Goal: Answer question/provide support: Share knowledge or assist other users

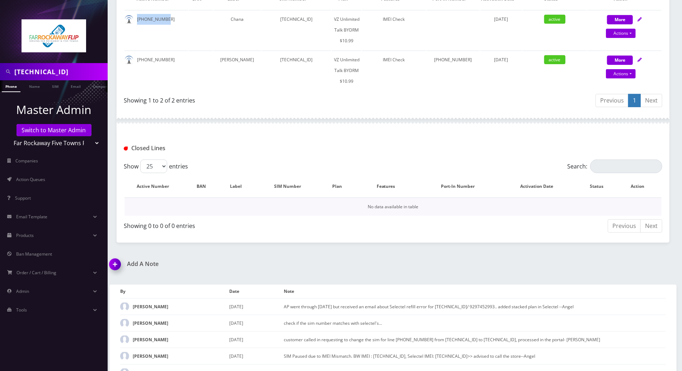
scroll to position [191, 0]
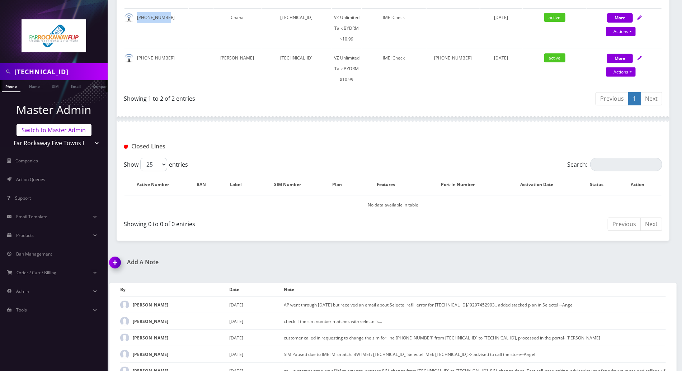
click at [60, 131] on link "Switch to Master Admin" at bounding box center [54, 130] width 75 height 12
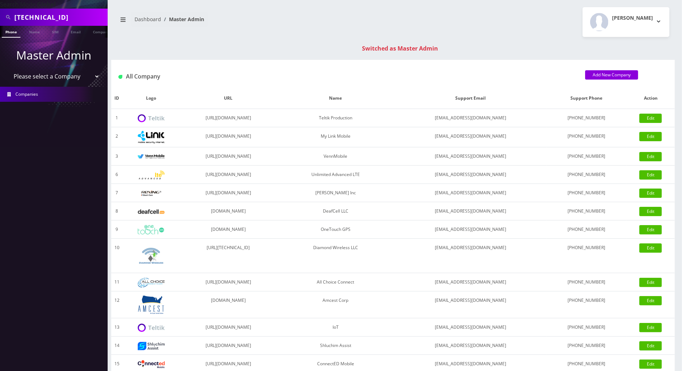
click at [212, 30] on nav "Dashboard Master Admin" at bounding box center [252, 22] width 271 height 20
drag, startPoint x: 100, startPoint y: 15, endPoint x: -2, endPoint y: 15, distance: 101.5
click at [0, 15] on html "Search Mode: Global 89148000010413033820 Phone Name SIM Email Company Customer …" at bounding box center [341, 255] width 682 height 510
click at [285, 41] on div "89148000010413033820 Phone Name SIM Email Company Customer Dashboard Master Adm…" at bounding box center [393, 255] width 578 height 510
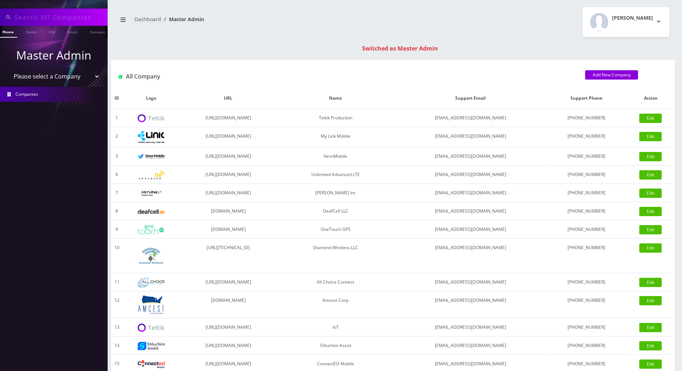
click at [646, 44] on div "Switched as Master Admin" at bounding box center [400, 48] width 564 height 9
click at [55, 17] on input "text" at bounding box center [59, 17] width 91 height 14
type input "7325976023"
click at [10, 32] on link "Phone" at bounding box center [8, 32] width 19 height 12
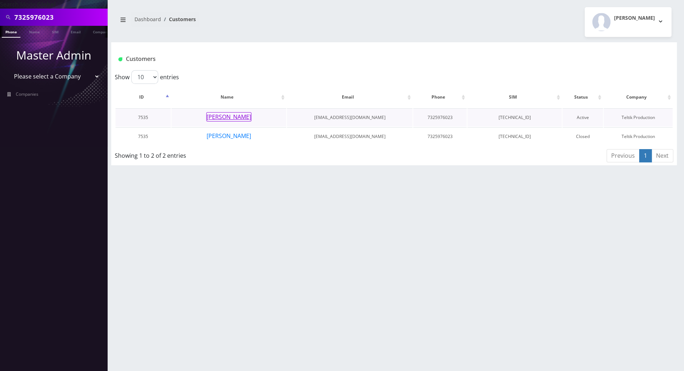
click at [223, 115] on button "[PERSON_NAME]" at bounding box center [228, 116] width 45 height 9
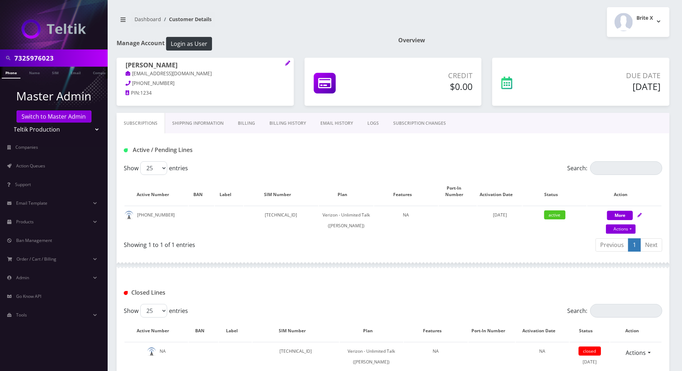
click at [276, 268] on div at bounding box center [393, 266] width 553 height 22
click at [277, 123] on link "Billing History" at bounding box center [287, 123] width 51 height 21
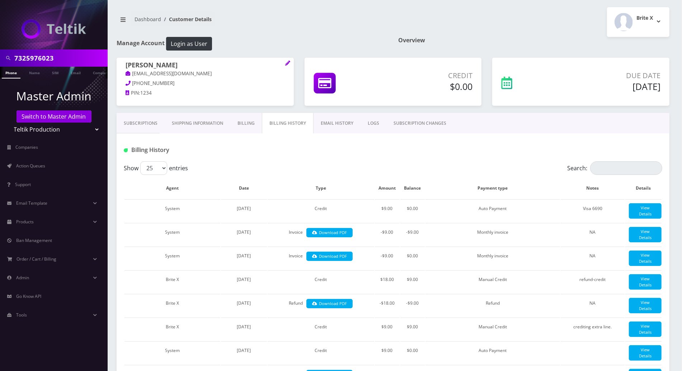
click at [139, 124] on link "Subscriptions" at bounding box center [141, 123] width 48 height 21
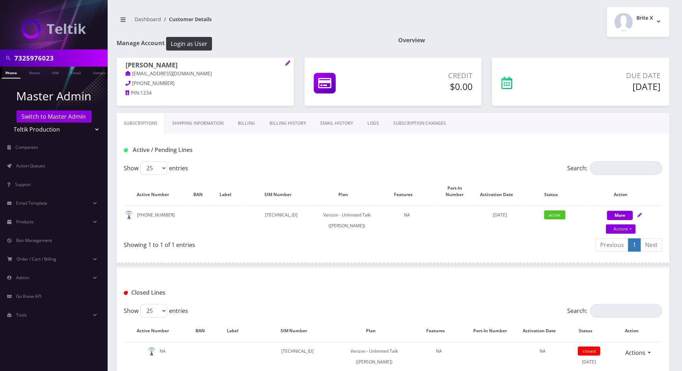
click at [286, 123] on link "Billing History" at bounding box center [287, 123] width 51 height 21
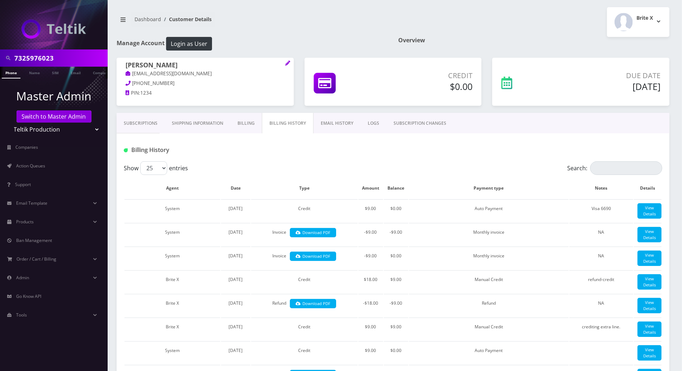
click at [138, 122] on link "Subscriptions" at bounding box center [141, 123] width 48 height 21
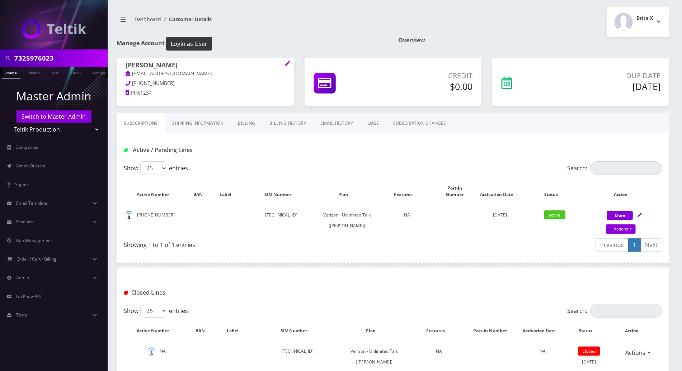
click at [280, 126] on link "Billing History" at bounding box center [287, 123] width 51 height 21
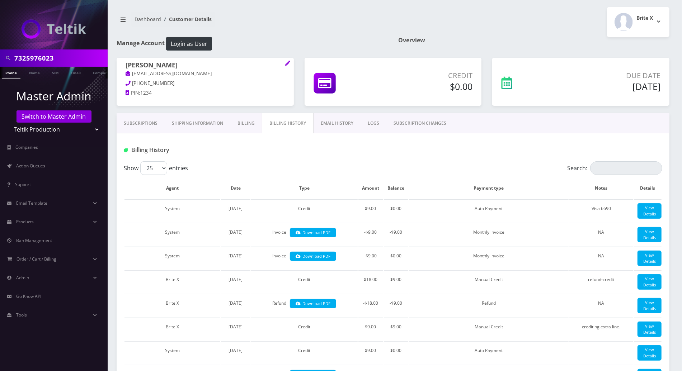
click at [141, 119] on link "Subscriptions" at bounding box center [141, 123] width 48 height 21
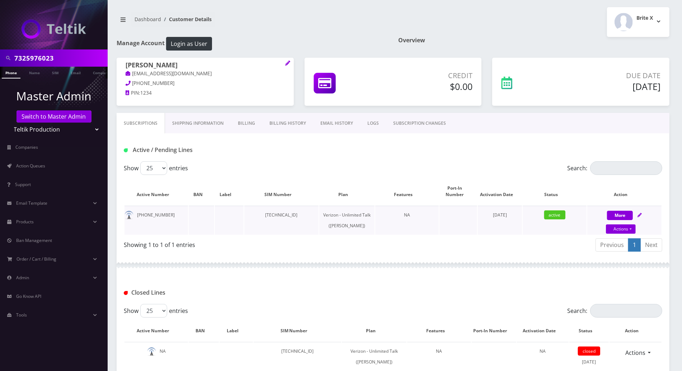
drag, startPoint x: 316, startPoint y: 208, endPoint x: 262, endPoint y: 209, distance: 54.2
click at [262, 209] on td "89148000011554094035" at bounding box center [281, 220] width 74 height 29
copy td "89148000011554094035"
drag, startPoint x: 165, startPoint y: 208, endPoint x: 137, endPoint y: 208, distance: 27.3
click at [137, 208] on td "732-597-6023" at bounding box center [157, 220] width 64 height 29
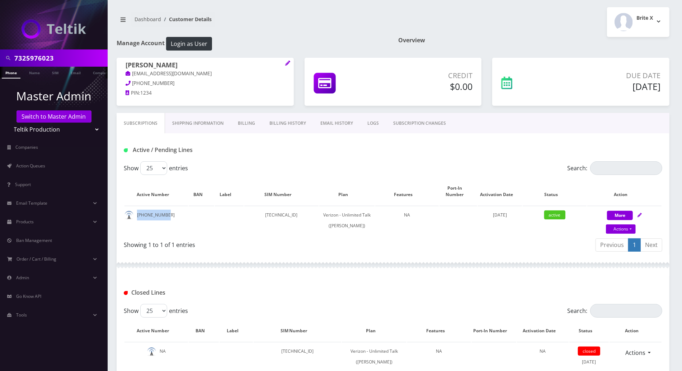
copy td "732-597-6023"
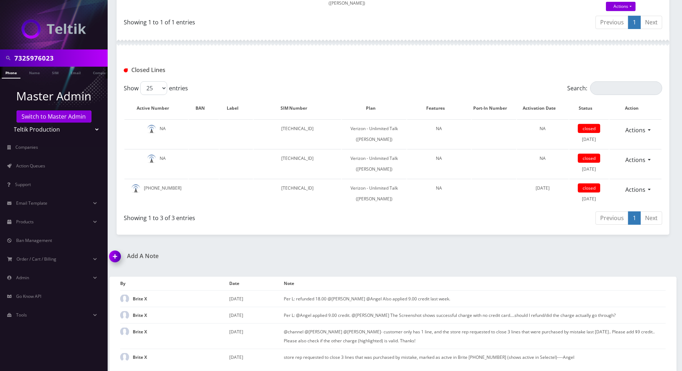
click at [119, 257] on img at bounding box center [116, 259] width 21 height 21
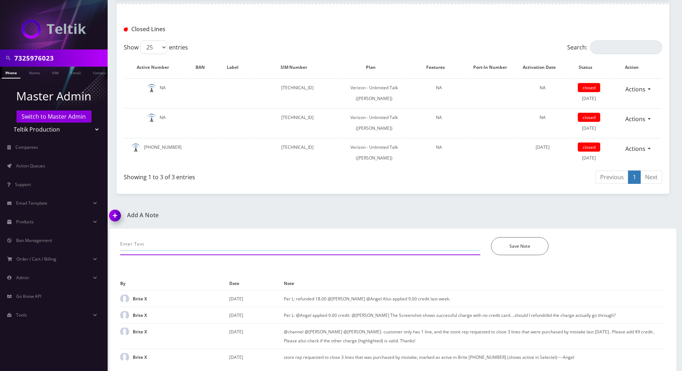
click at [187, 245] on input "text" at bounding box center [300, 245] width 360 height 14
click at [216, 228] on div "Add A Note" at bounding box center [248, 220] width 289 height 17
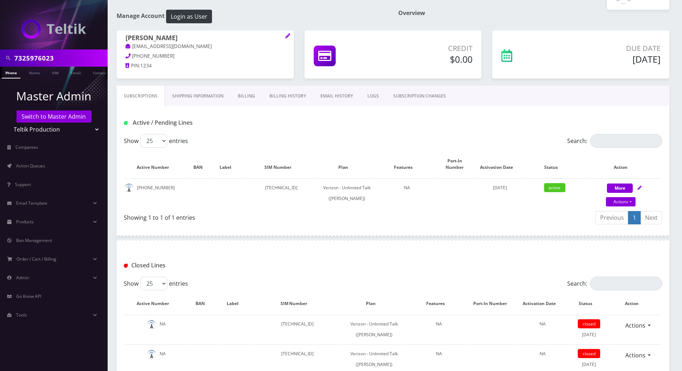
scroll to position [0, 0]
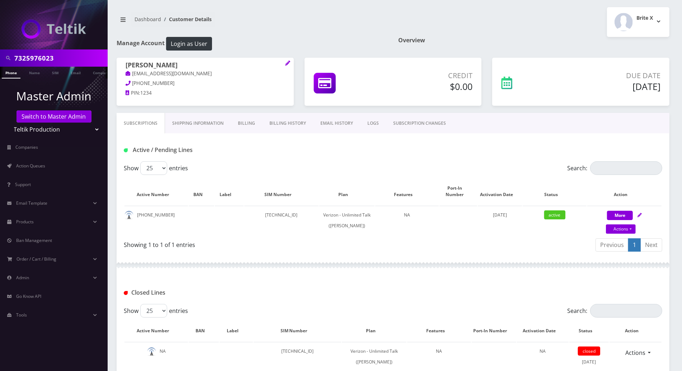
click at [589, 141] on div "Active / Pending Lines" at bounding box center [393, 147] width 553 height 28
click at [310, 276] on div at bounding box center [393, 266] width 553 height 22
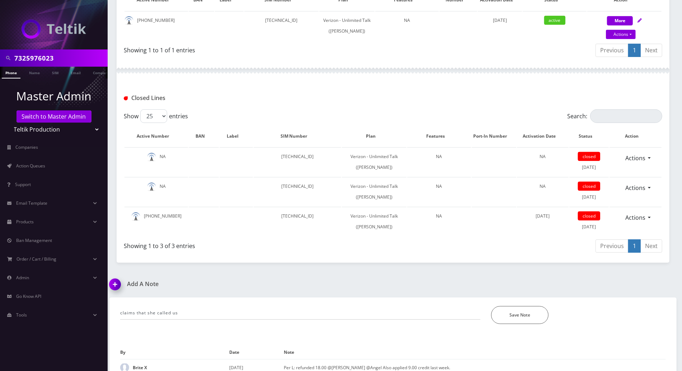
scroll to position [287, 0]
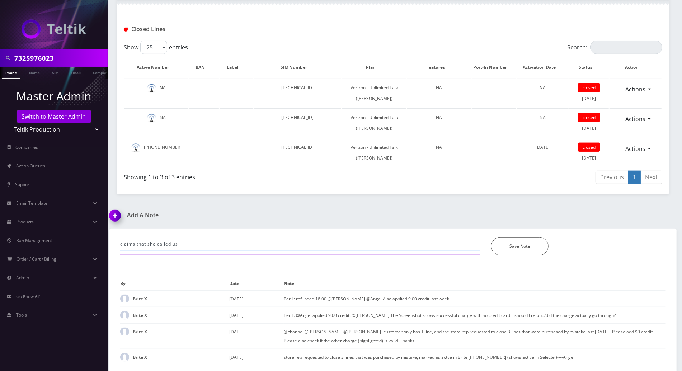
click at [212, 251] on input "claims that she called us" at bounding box center [300, 245] width 360 height 14
click at [435, 251] on input "claims that she called us last Sept 3rd to cancel, but then we needed to get ba…" at bounding box center [300, 245] width 360 height 14
click at [446, 251] on input "claims that she called us last Sept 3rd to cancel, but then we needed to get ba…" at bounding box center [300, 245] width 360 height 14
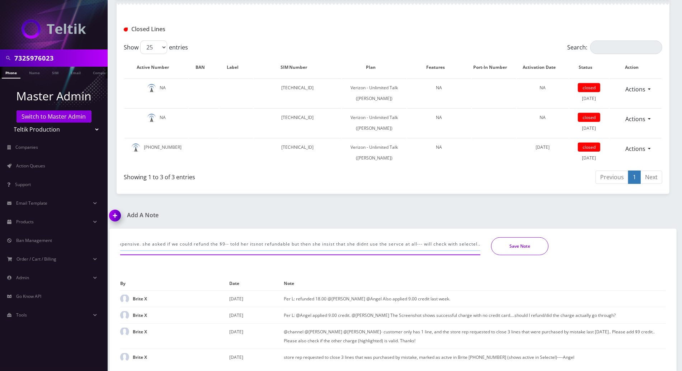
type input "claims that she called us last Sept 3rd to cancel, but then we needed to get ba…"
click at [509, 255] on button "Save Note" at bounding box center [519, 247] width 57 height 18
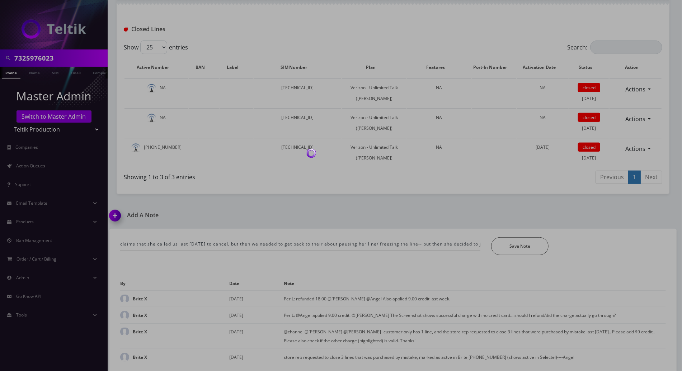
scroll to position [283, 0]
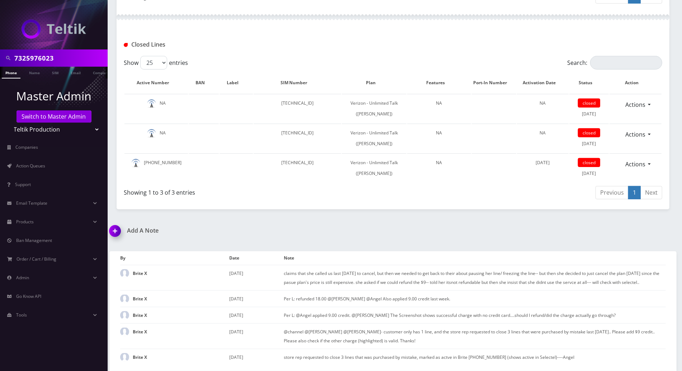
click at [374, 223] on div "7325976023 Phone Name SIM Email Company Customer Dashboard Customer Details Bri…" at bounding box center [393, 62] width 578 height 620
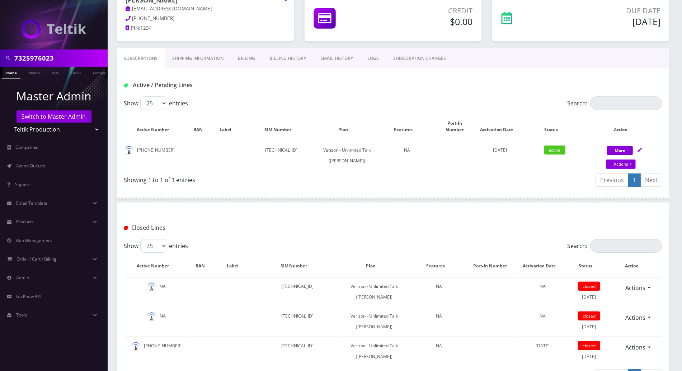
scroll to position [44, 0]
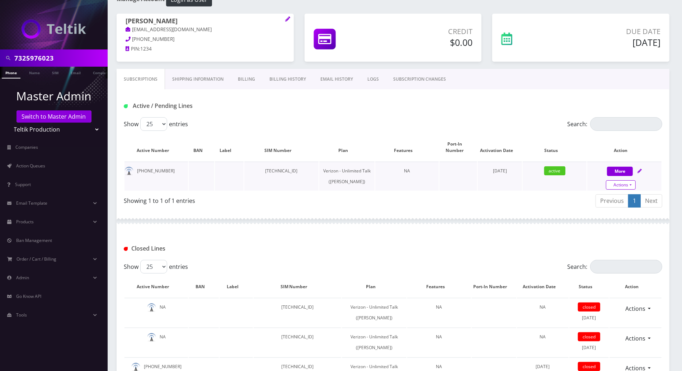
click at [629, 180] on link "Actions" at bounding box center [621, 184] width 30 height 9
select select "459"
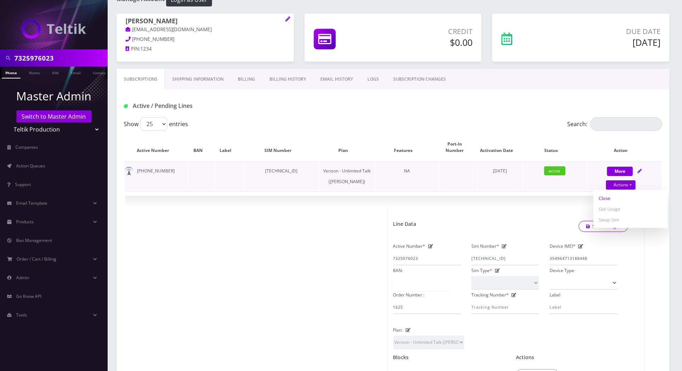
click at [606, 194] on link "Close" at bounding box center [630, 198] width 74 height 11
type input "09/09/2025"
select select "459"
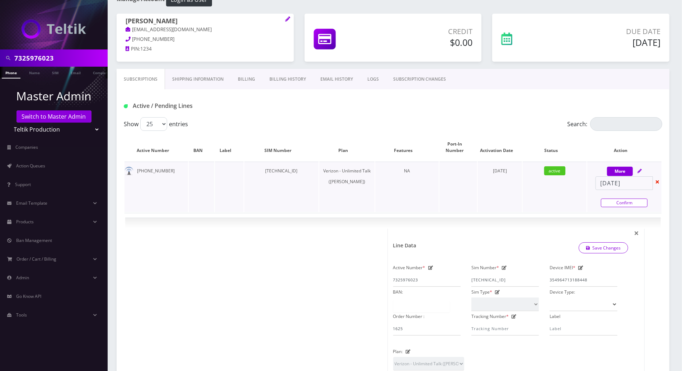
click at [625, 199] on link "Confirm" at bounding box center [624, 203] width 47 height 9
select select "459"
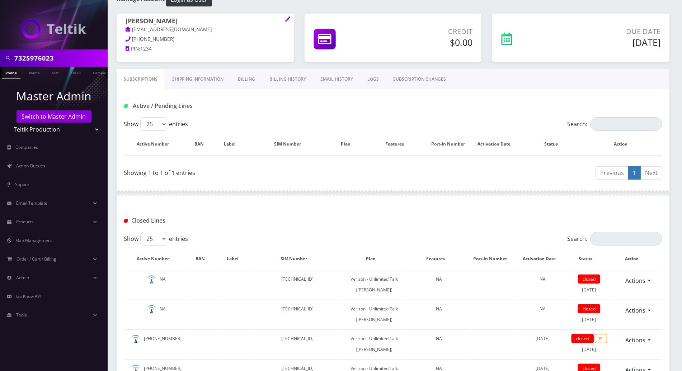
click at [382, 184] on div at bounding box center [393, 194] width 553 height 22
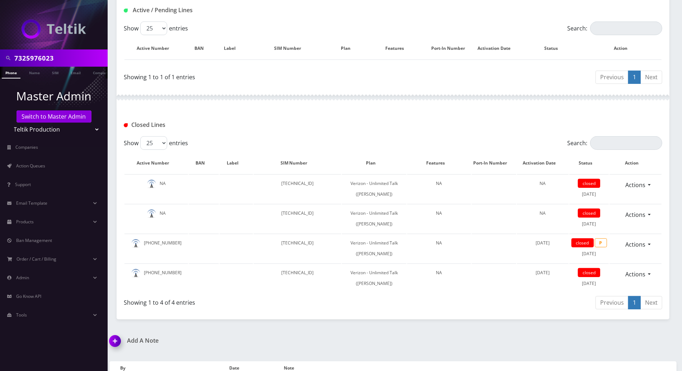
scroll to position [0, 0]
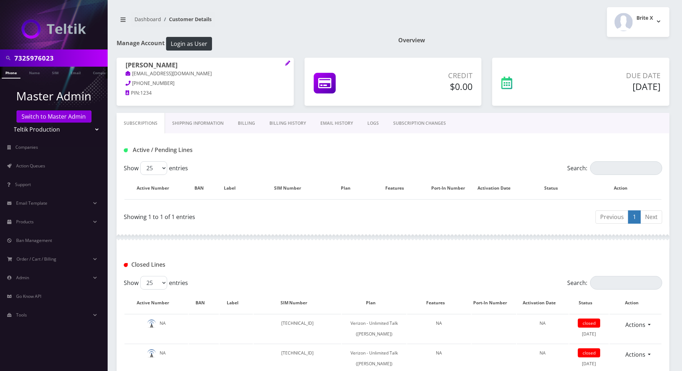
click at [581, 142] on div "Active / Pending Lines" at bounding box center [393, 147] width 553 height 28
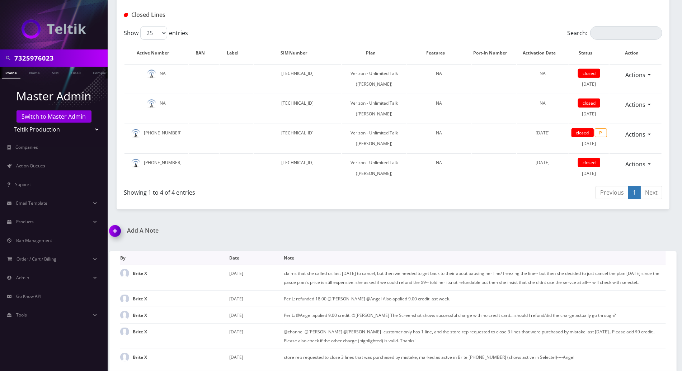
scroll to position [292, 0]
click at [115, 231] on img at bounding box center [116, 233] width 21 height 21
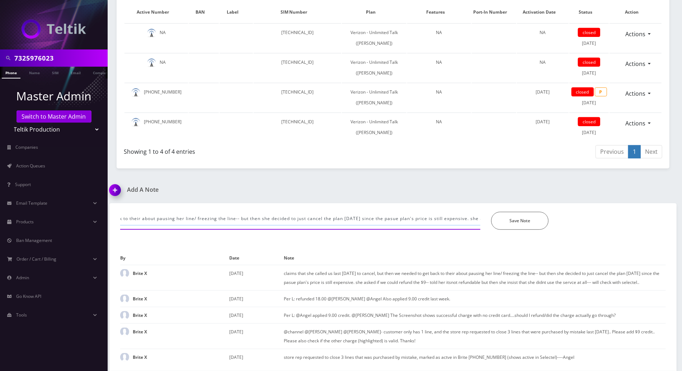
scroll to position [0, 517]
drag, startPoint x: 120, startPoint y: 220, endPoint x: 566, endPoint y: 232, distance: 446.2
click at [618, 220] on div "claims that she called us last Sept 3rd to cancel, but then we needed to get ba…" at bounding box center [393, 221] width 557 height 18
paste input "17327304196"
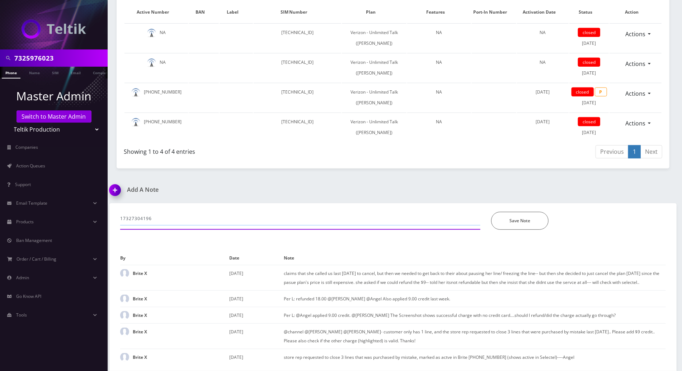
click at [121, 220] on input "17327304196" at bounding box center [300, 219] width 360 height 14
click at [265, 219] on input "her bcn: 17327304196" at bounding box center [300, 219] width 360 height 14
click at [225, 213] on input "her bcn: 17327304196," at bounding box center [300, 219] width 360 height 14
type input "her bcn: 17327304196, selectel confirms there's no usage on the line, cust also…"
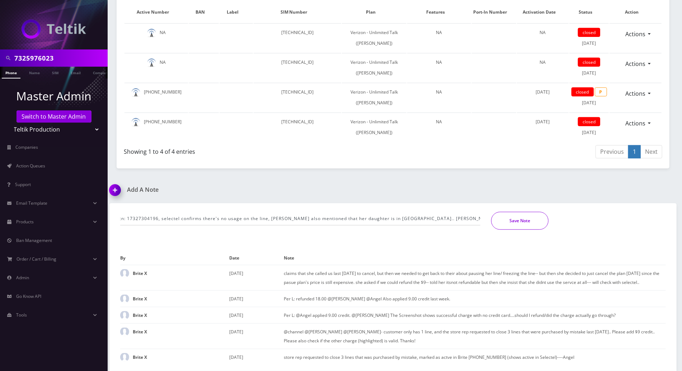
scroll to position [0, 0]
click at [520, 223] on button "Save Note" at bounding box center [519, 221] width 57 height 18
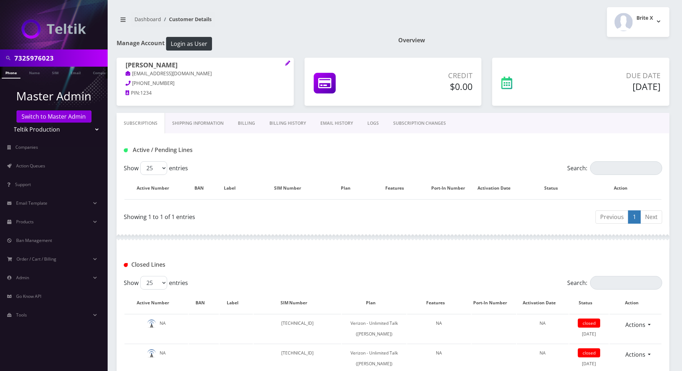
click at [241, 119] on link "Billing" at bounding box center [247, 123] width 32 height 21
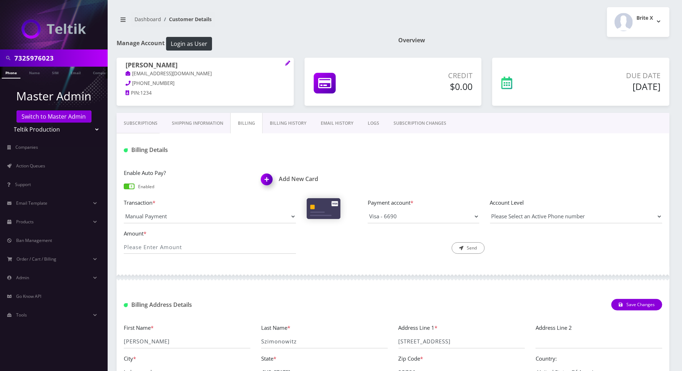
click at [132, 184] on span at bounding box center [129, 187] width 11 height 6
click at [124, 190] on input "checkbox" at bounding box center [124, 190] width 0 height 0
click at [376, 149] on div at bounding box center [484, 150] width 366 height 12
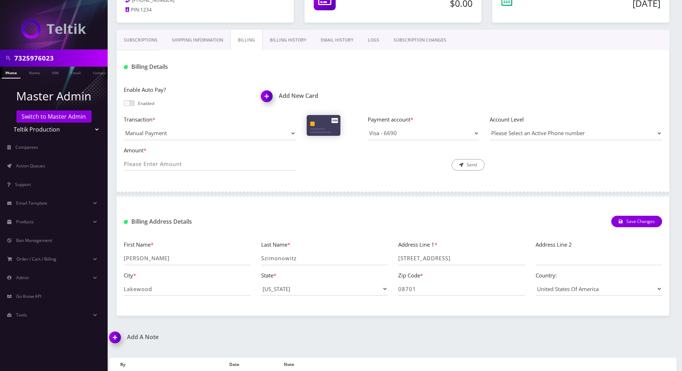
scroll to position [48, 0]
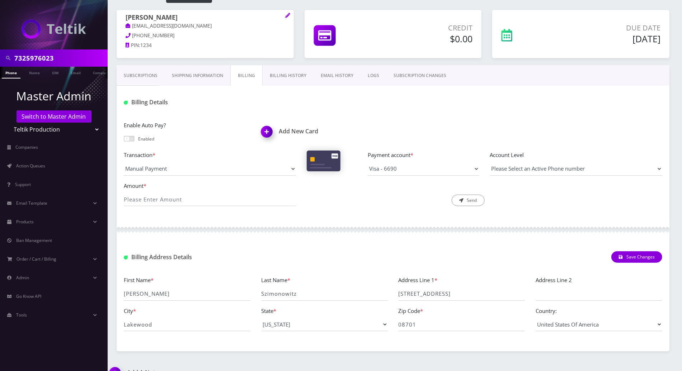
click at [137, 74] on link "Subscriptions" at bounding box center [141, 75] width 48 height 21
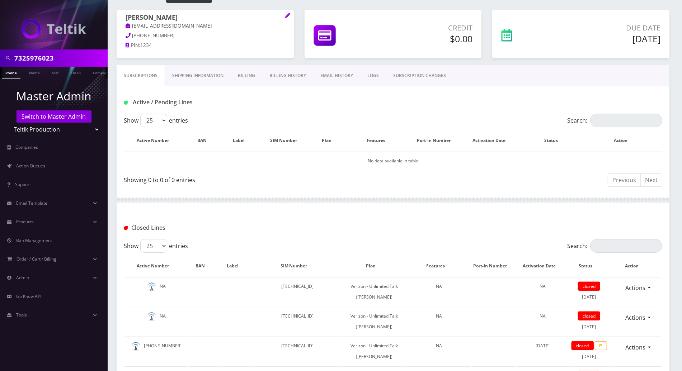
click at [276, 76] on link "Billing History" at bounding box center [287, 75] width 51 height 21
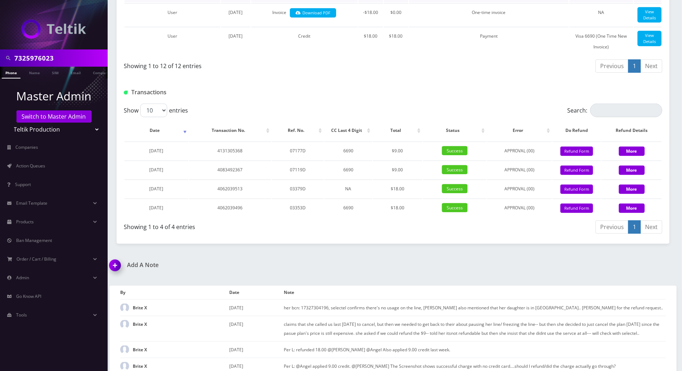
scroll to position [478, 0]
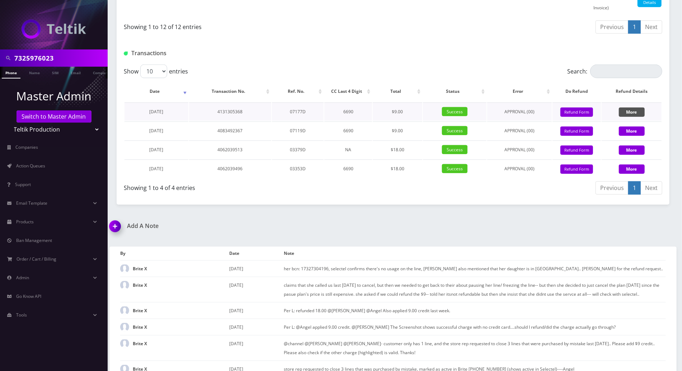
click at [628, 117] on button "More" at bounding box center [632, 112] width 26 height 9
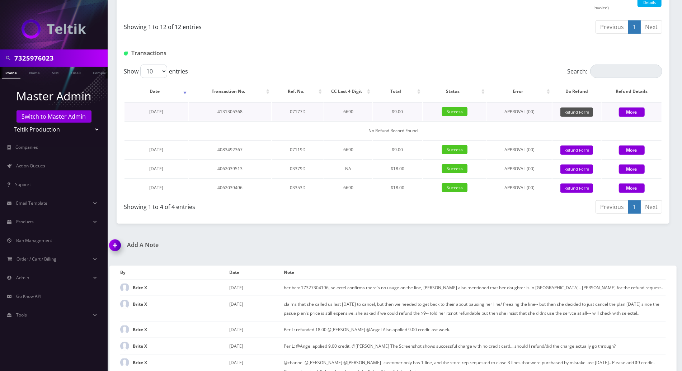
click at [572, 117] on button "Refund Form" at bounding box center [576, 113] width 33 height 10
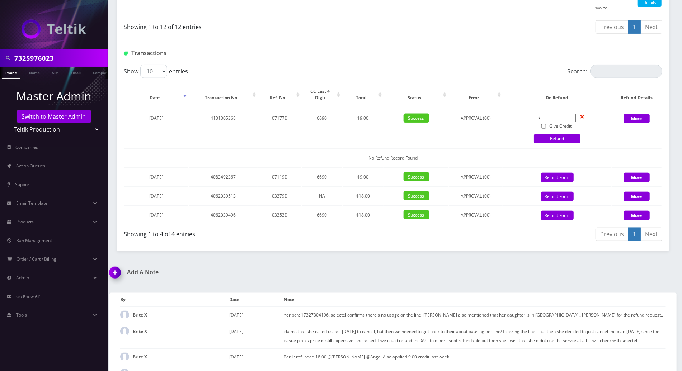
click at [404, 37] on div "Previous 1 Next" at bounding box center [531, 28] width 264 height 17
click at [408, 37] on div "Previous 1 Next" at bounding box center [531, 28] width 264 height 17
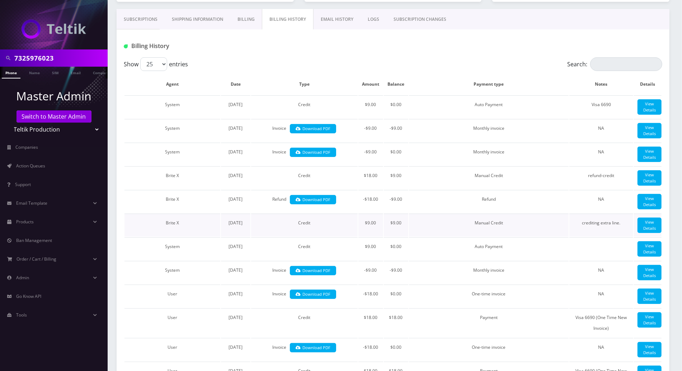
scroll to position [0, 0]
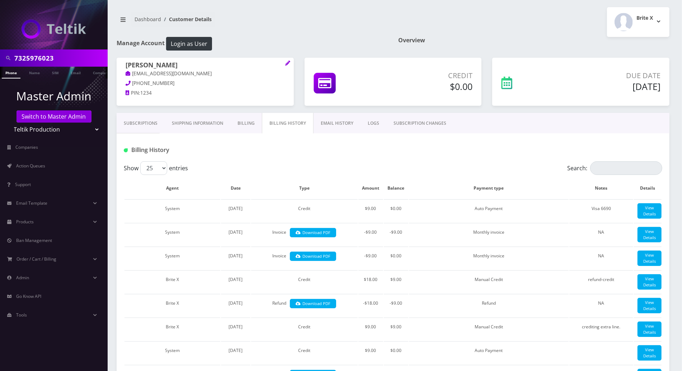
click at [131, 122] on link "Subscriptions" at bounding box center [141, 123] width 48 height 21
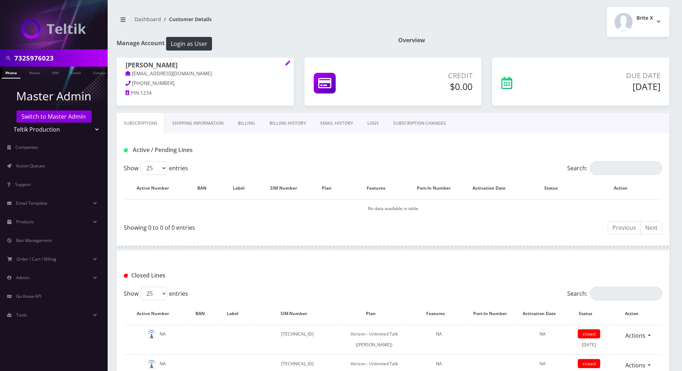
drag, startPoint x: 203, startPoint y: 67, endPoint x: 117, endPoint y: 67, distance: 86.1
click at [117, 67] on div "Nechama Szimonowitz nechamaszimonowitz@gmail.com 732-363-6641 PIN: 1234" at bounding box center [205, 80] width 177 height 45
copy h1 "Nechama Szimonowitz"
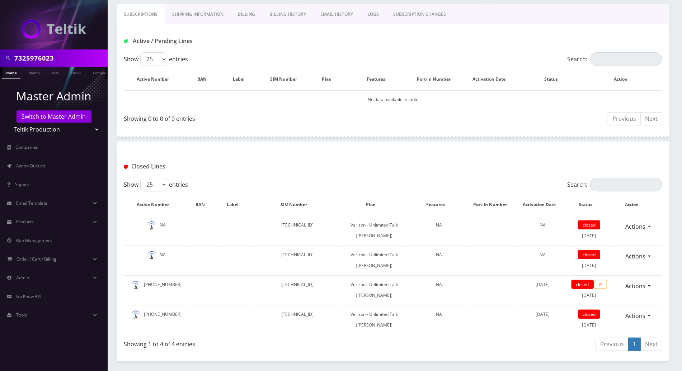
scroll to position [239, 0]
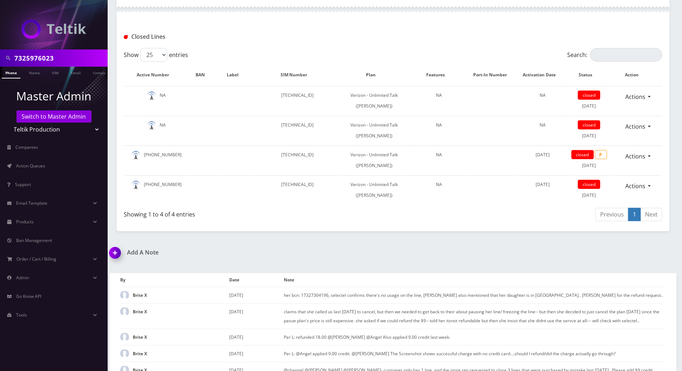
click at [499, 279] on div "7325976023 Phone Name SIM Email Company Customer Dashboard Customer Details Bri…" at bounding box center [393, 85] width 578 height 649
drag, startPoint x: 181, startPoint y: 219, endPoint x: 146, endPoint y: 218, distance: 34.5
click at [146, 205] on td "732-597-6023" at bounding box center [157, 189] width 64 height 29
copy td "732-597-6023"
click at [649, 163] on div "Actions Reopen" at bounding box center [636, 157] width 52 height 14
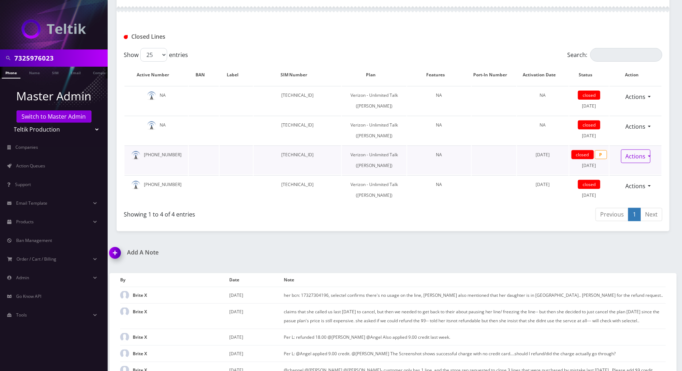
click at [648, 163] on link "Actions" at bounding box center [635, 157] width 29 height 14
click at [398, 282] on div "7325976023 Phone Name SIM Email Company Customer Dashboard Customer Details Bri…" at bounding box center [393, 85] width 578 height 649
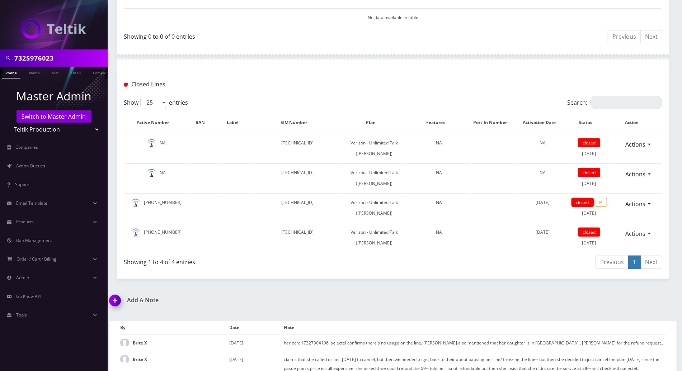
click at [473, 90] on div "Closed Lines" at bounding box center [392, 85] width 549 height 12
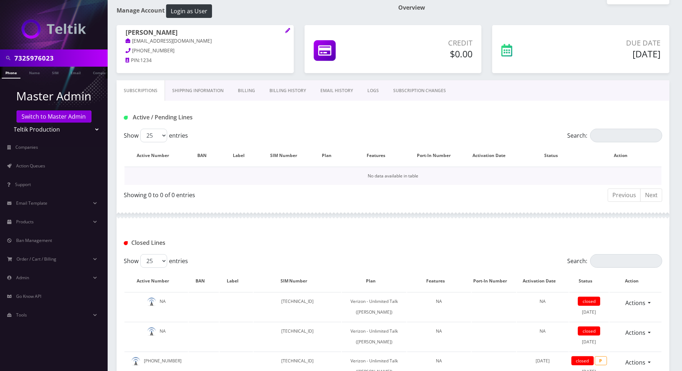
scroll to position [48, 0]
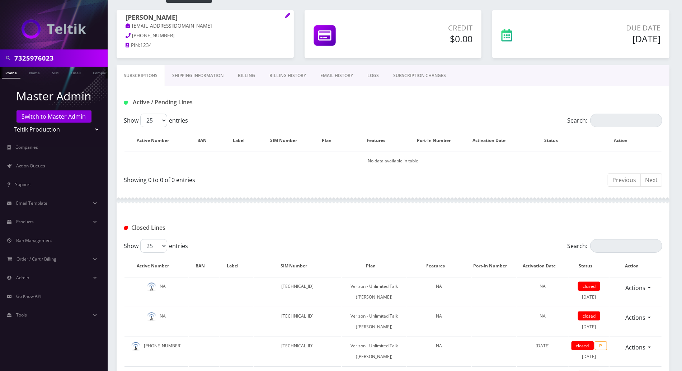
click at [669, 146] on div "Show 25 50 100 250 500 entries Search: Active Number BAN Label SIM Number Plan …" at bounding box center [393, 152] width 553 height 76
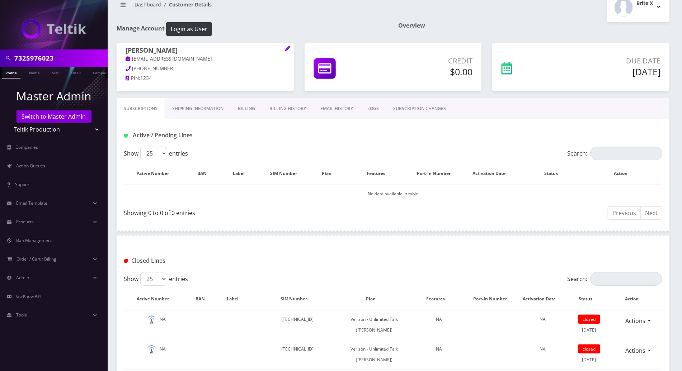
scroll to position [0, 0]
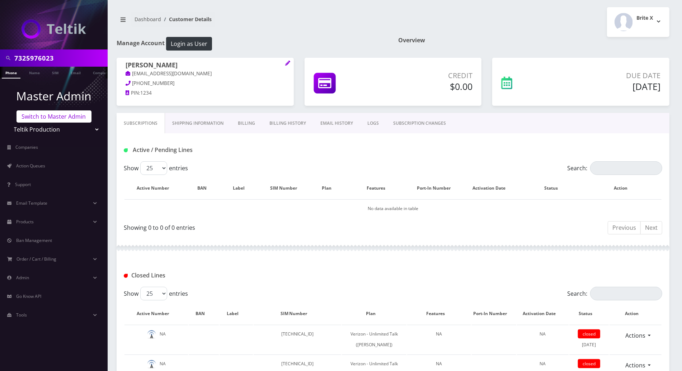
click at [60, 111] on link "Switch to Master Admin" at bounding box center [54, 117] width 75 height 12
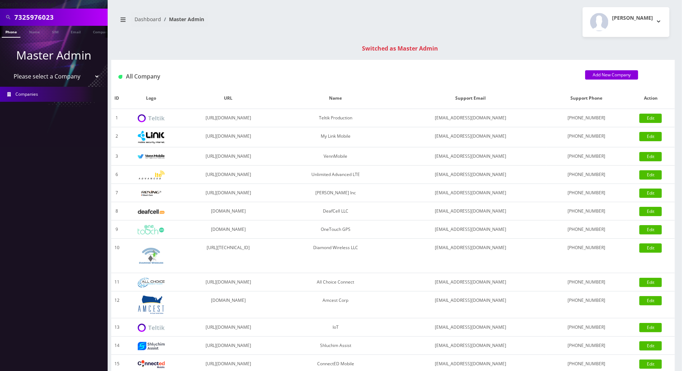
drag, startPoint x: 61, startPoint y: 16, endPoint x: -2, endPoint y: 16, distance: 62.8
click at [0, 16] on html "Search Mode: Global 7325976023 Phone Name SIM Email Company Customer Master Adm…" at bounding box center [341, 255] width 682 height 510
paste input "[EMAIL_ADDRESS][DOMAIN_NAME]"
type input "[EMAIL_ADDRESS][DOMAIN_NAME]"
click at [79, 32] on link "Email" at bounding box center [75, 32] width 17 height 12
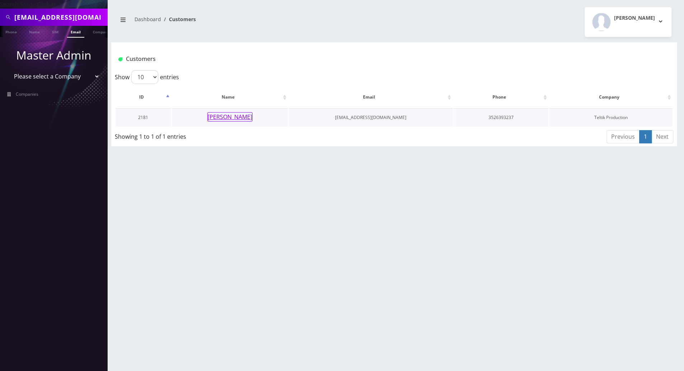
click at [221, 115] on button "[PERSON_NAME]" at bounding box center [229, 116] width 45 height 9
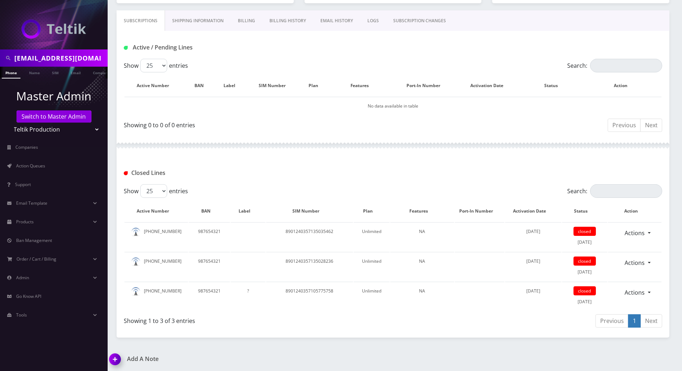
scroll to position [48, 0]
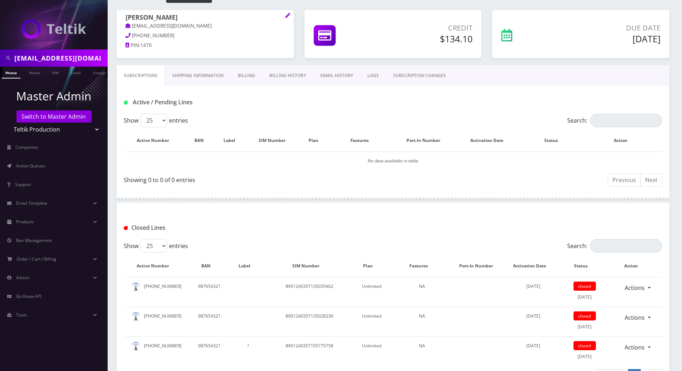
click at [321, 227] on div "Closed Lines" at bounding box center [392, 228] width 549 height 12
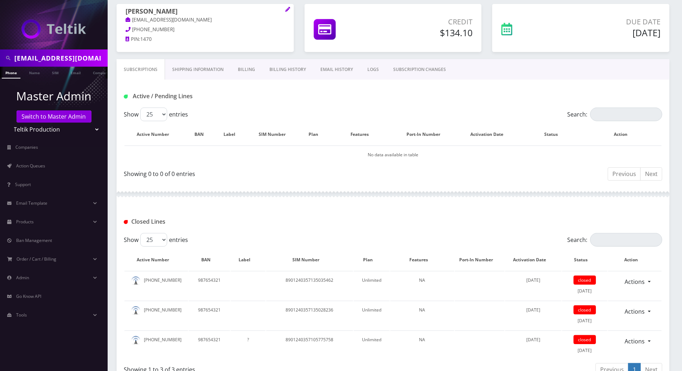
scroll to position [0, 0]
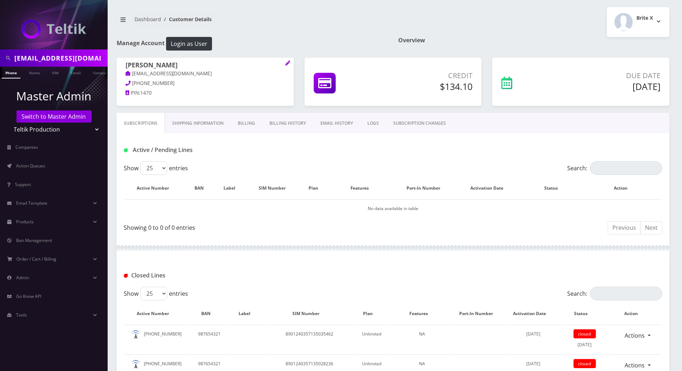
click at [245, 122] on link "Billing" at bounding box center [247, 123] width 32 height 21
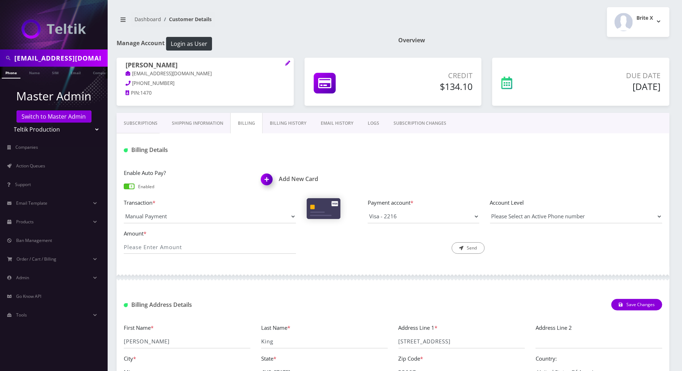
click at [289, 119] on link "Billing History" at bounding box center [288, 123] width 51 height 21
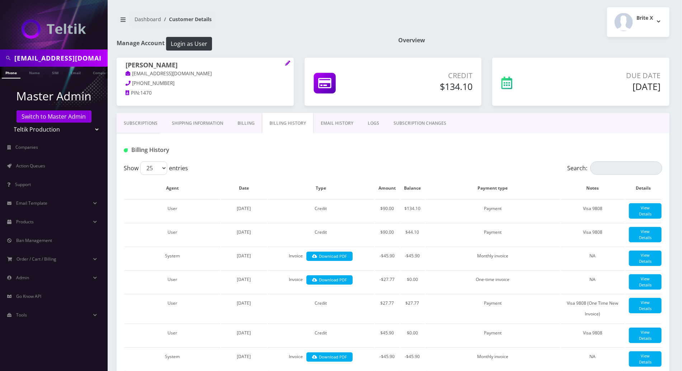
click at [138, 122] on link "Subscriptions" at bounding box center [141, 123] width 48 height 21
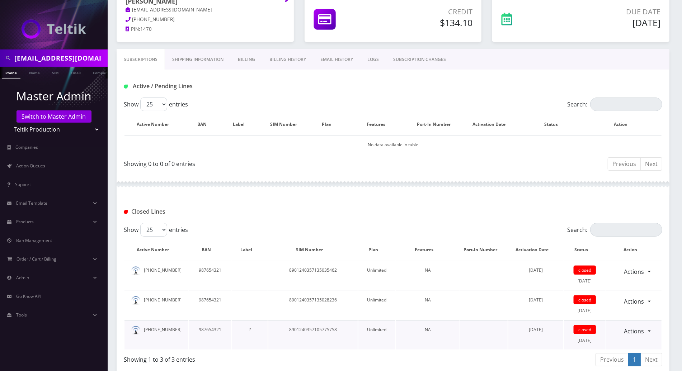
scroll to position [144, 0]
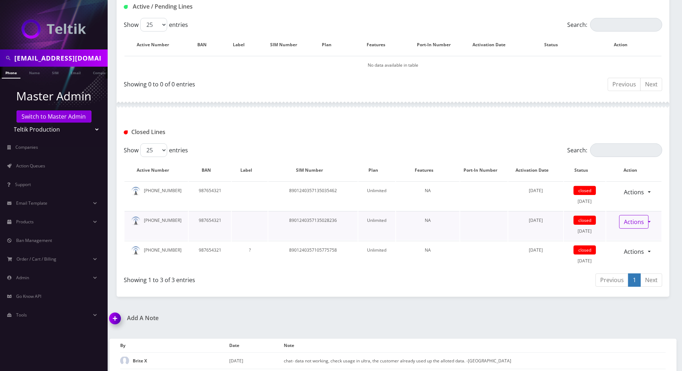
click at [649, 221] on link "Actions" at bounding box center [633, 222] width 29 height 14
click at [624, 238] on link "Reopen" at bounding box center [638, 238] width 57 height 11
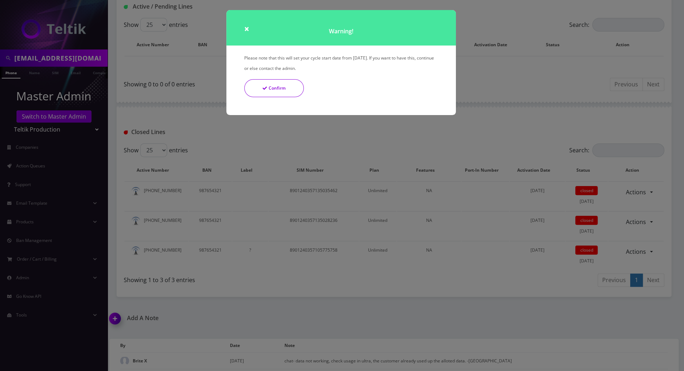
click at [281, 94] on button "Confirm" at bounding box center [274, 88] width 60 height 18
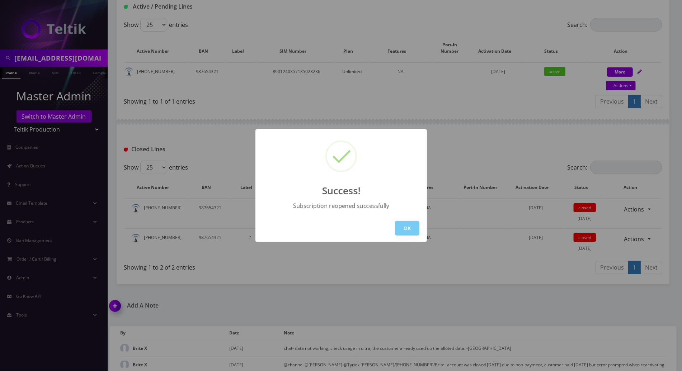
click at [404, 231] on button "OK" at bounding box center [407, 228] width 24 height 15
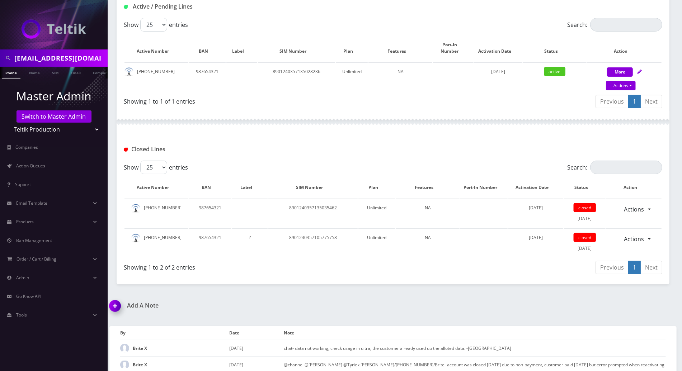
click at [271, 122] on div at bounding box center [393, 122] width 553 height 22
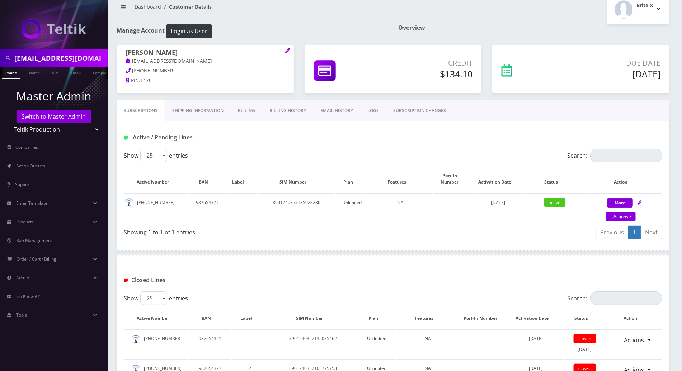
scroll to position [0, 0]
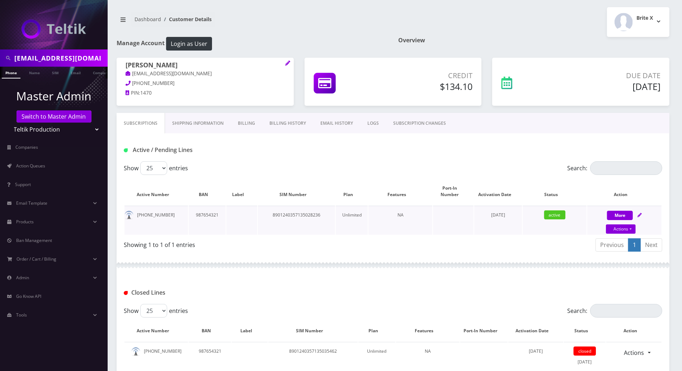
click at [301, 210] on td "8901240357135028236" at bounding box center [297, 220] width 78 height 29
copy td "8901240357135028236"
click at [339, 255] on div at bounding box center [393, 266] width 553 height 22
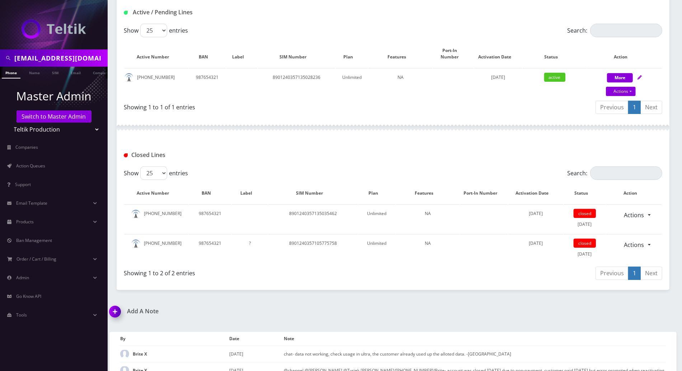
scroll to position [95, 0]
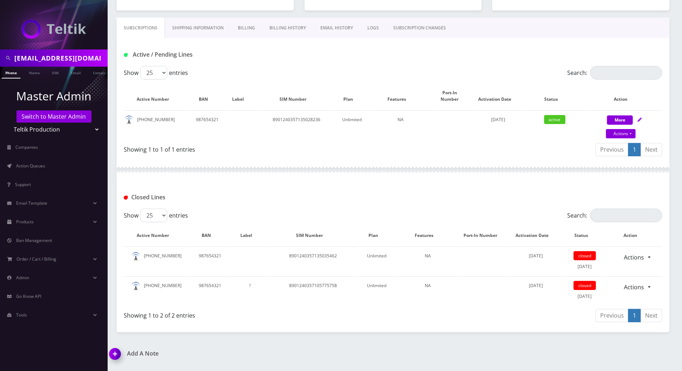
click at [374, 149] on div "Showing 1 to 1 of 1 entries" at bounding box center [258, 150] width 269 height 17
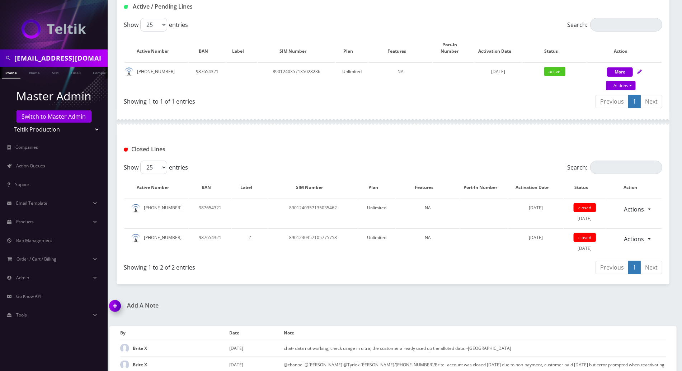
scroll to position [48, 0]
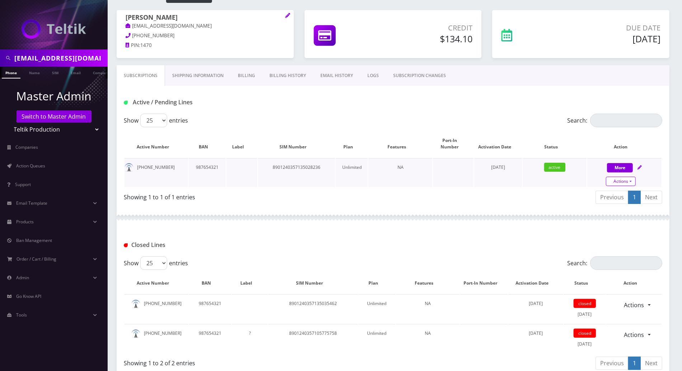
click at [629, 177] on link "Actions" at bounding box center [621, 181] width 30 height 9
click at [396, 217] on div at bounding box center [393, 218] width 553 height 22
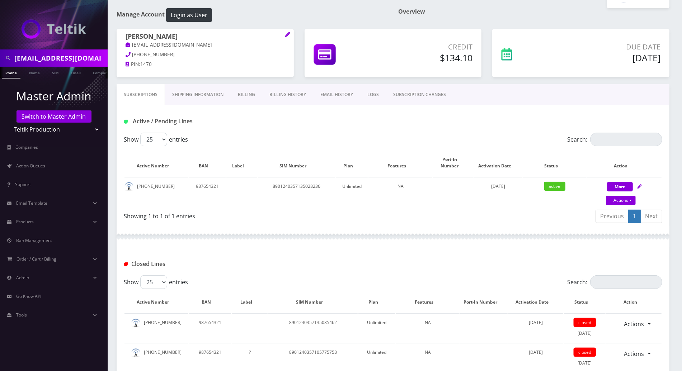
scroll to position [0, 0]
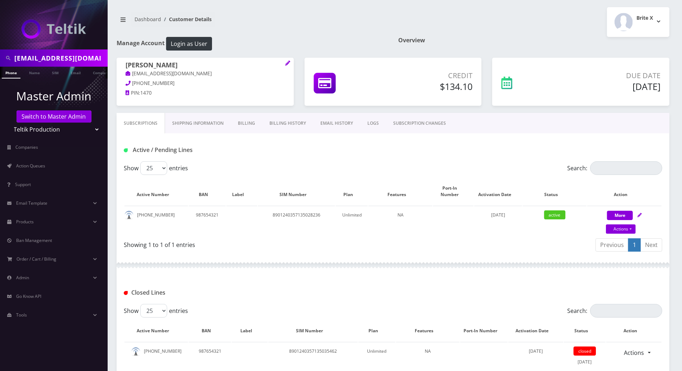
click at [328, 154] on div "Active / Pending Lines" at bounding box center [392, 150] width 549 height 12
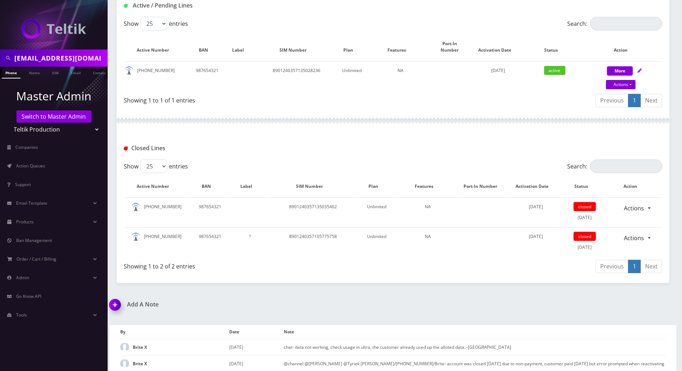
scroll to position [287, 0]
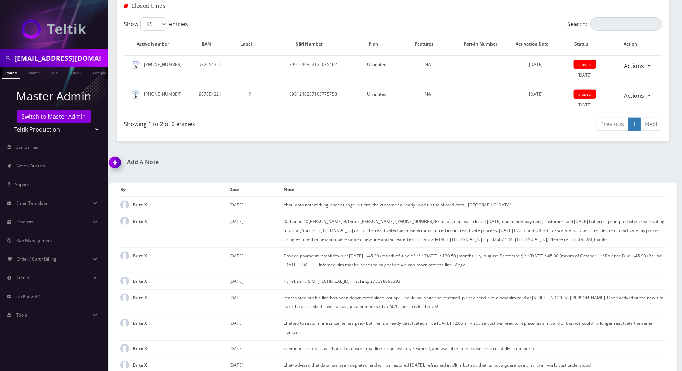
click at [114, 155] on img at bounding box center [116, 165] width 21 height 21
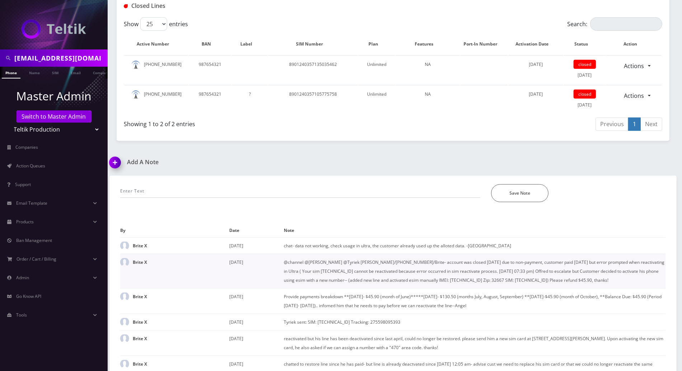
scroll to position [377, 0]
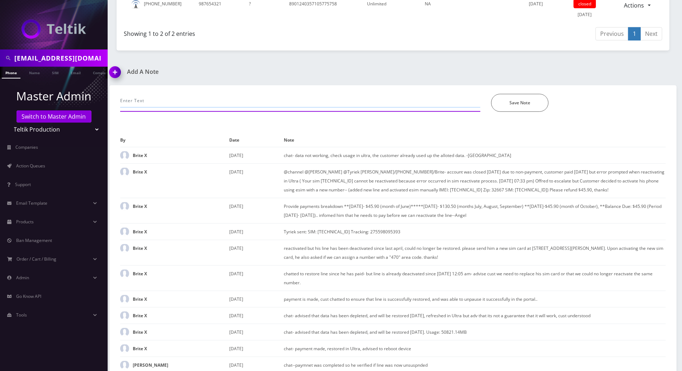
click at [200, 94] on input "text" at bounding box center [300, 101] width 360 height 14
type input "chat today since his line isnot working still-- line is still closed but the cu…"
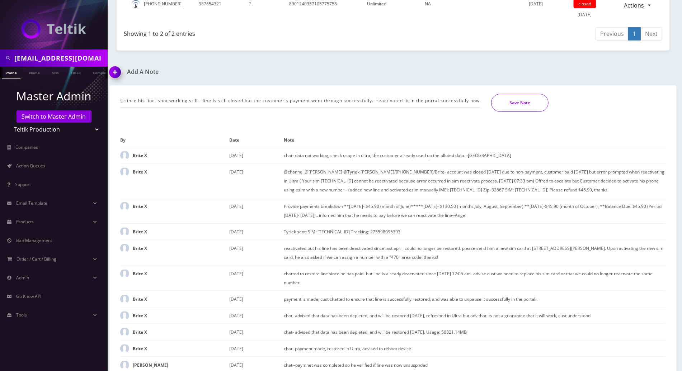
scroll to position [0, 0]
click at [501, 98] on button "Save Note" at bounding box center [519, 103] width 57 height 18
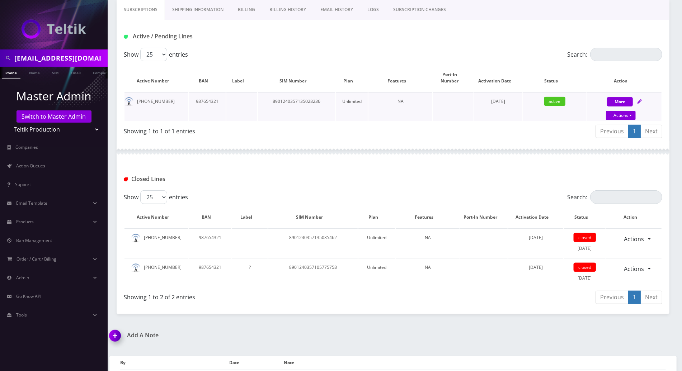
scroll to position [66, 0]
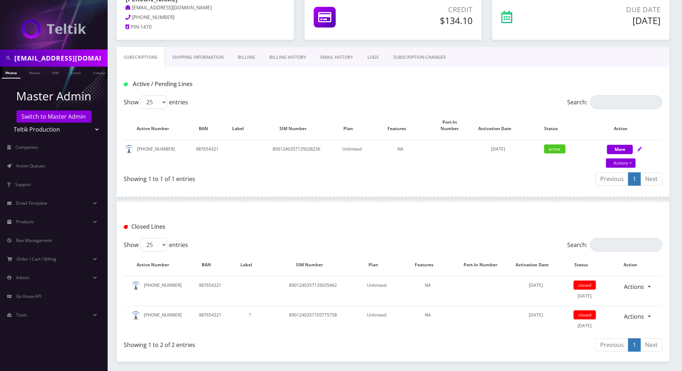
click at [361, 172] on div "Showing 1 to 1 of 1 entries" at bounding box center [256, 177] width 264 height 11
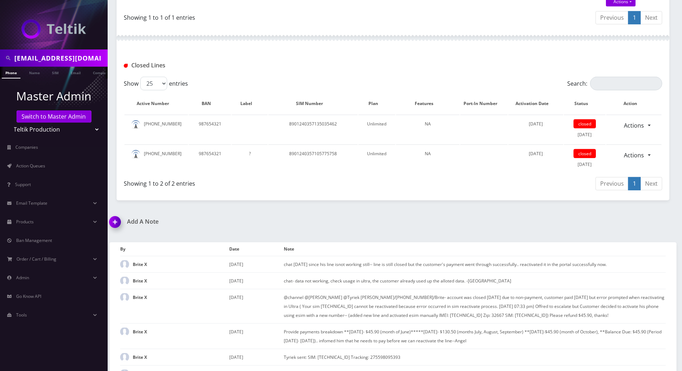
scroll to position [114, 0]
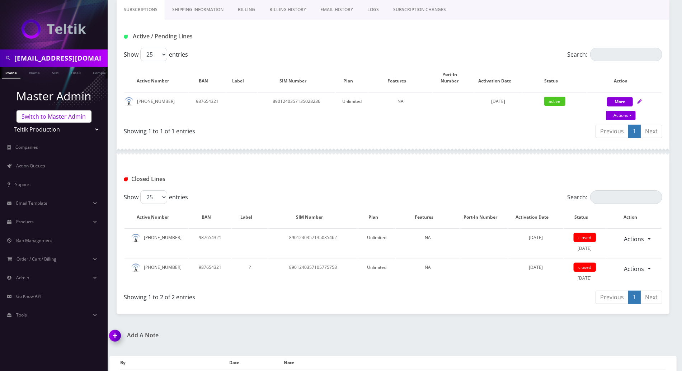
click at [64, 118] on link "Switch to Master Admin" at bounding box center [54, 117] width 75 height 12
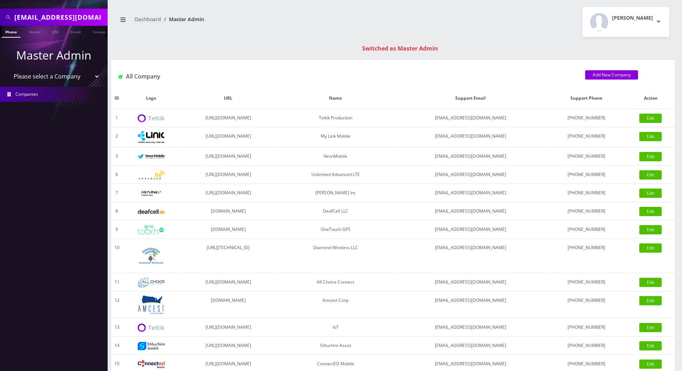
drag, startPoint x: 101, startPoint y: 15, endPoint x: -2, endPoint y: 11, distance: 102.7
click at [0, 11] on html "Search Mode: Global [EMAIL_ADDRESS][DOMAIN_NAME] Phone Name SIM Email Company C…" at bounding box center [341, 255] width 682 height 510
paste input "7328580202"
type input "7328580202"
click at [9, 30] on link "Phone" at bounding box center [11, 32] width 19 height 12
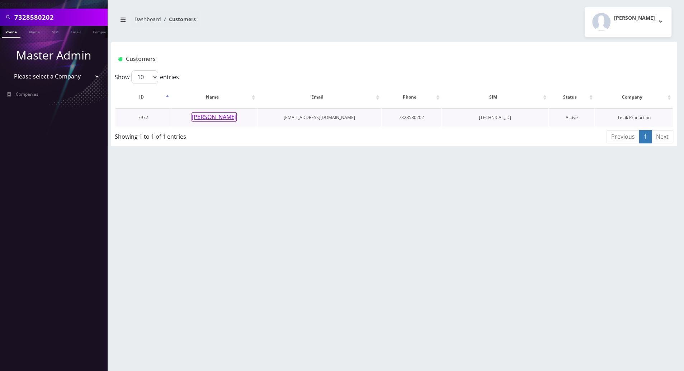
click at [217, 118] on button "[PERSON_NAME]" at bounding box center [214, 116] width 45 height 9
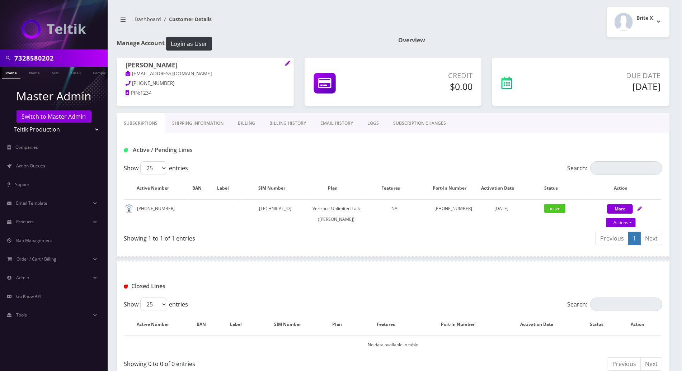
scroll to position [48, 0]
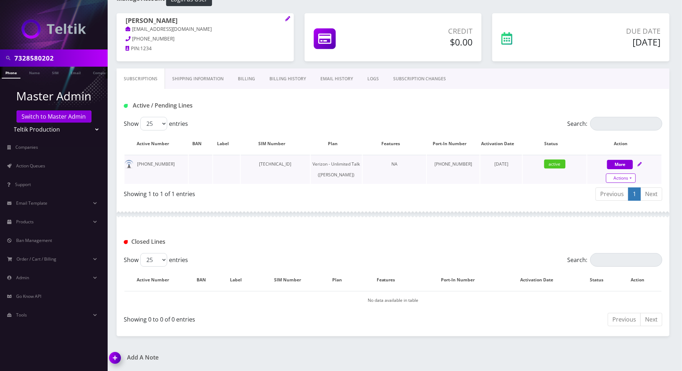
click at [631, 174] on link "Actions" at bounding box center [621, 178] width 30 height 9
select select "459"
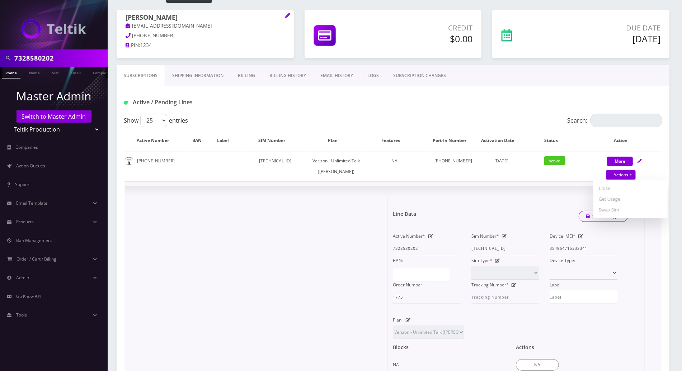
click at [301, 231] on div at bounding box center [259, 318] width 257 height 243
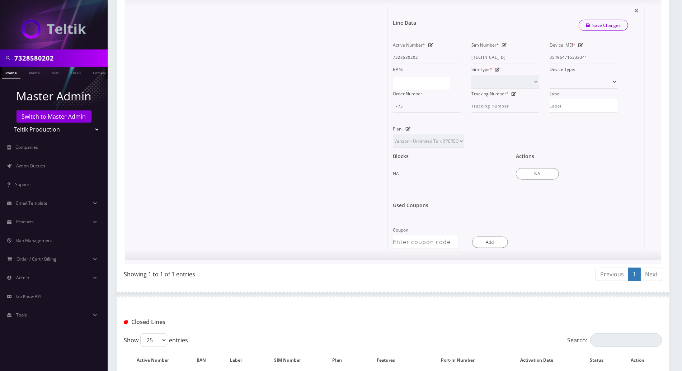
scroll to position [329, 0]
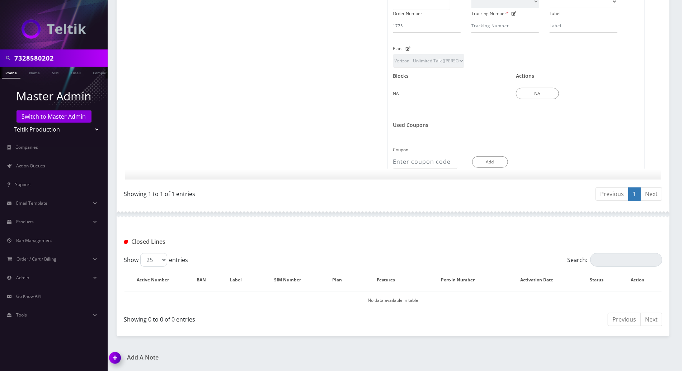
drag, startPoint x: 115, startPoint y: 360, endPoint x: 119, endPoint y: 360, distance: 4.3
click at [115, 360] on img at bounding box center [116, 360] width 21 height 21
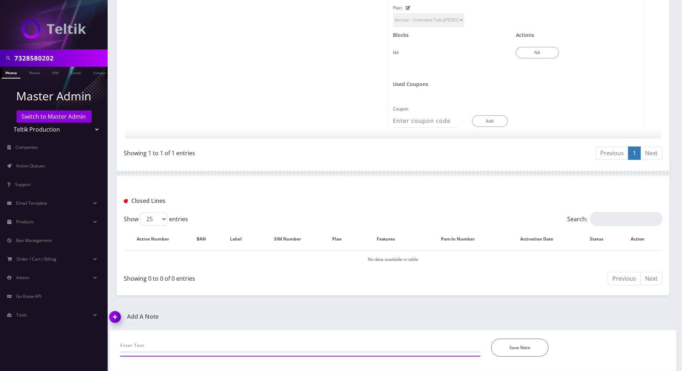
click at [210, 343] on input "text" at bounding box center [300, 346] width 360 height 14
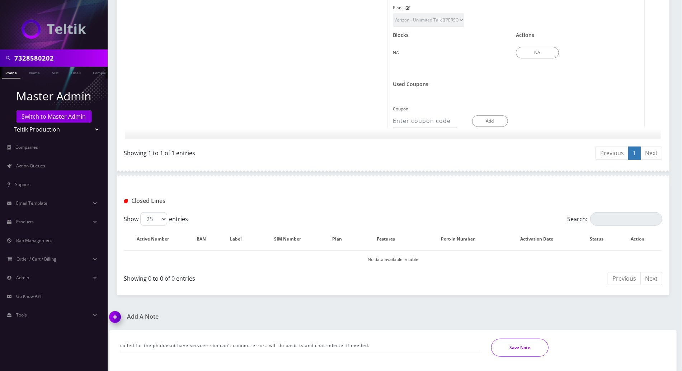
click at [499, 347] on button "Save Note" at bounding box center [519, 348] width 57 height 18
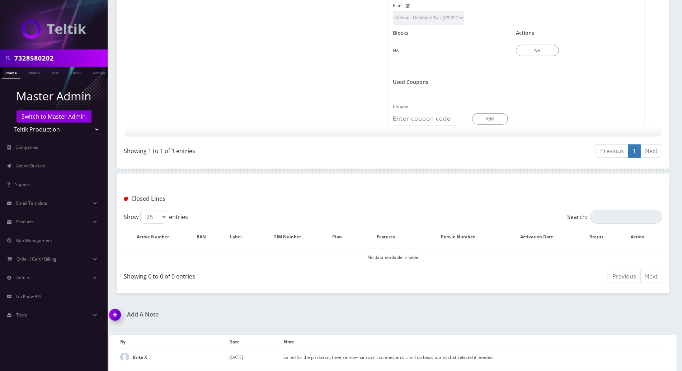
click at [306, 192] on div "Closed Lines" at bounding box center [393, 196] width 553 height 28
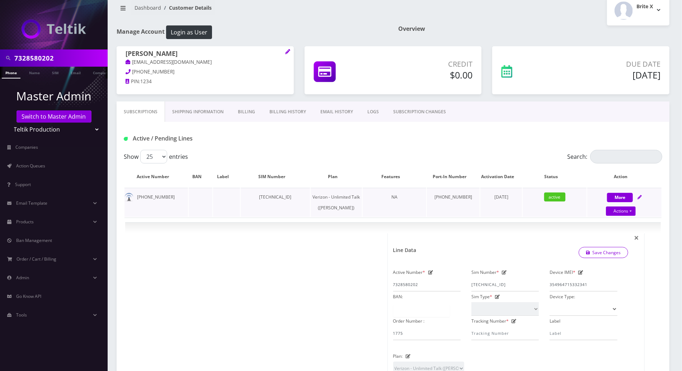
scroll to position [0, 0]
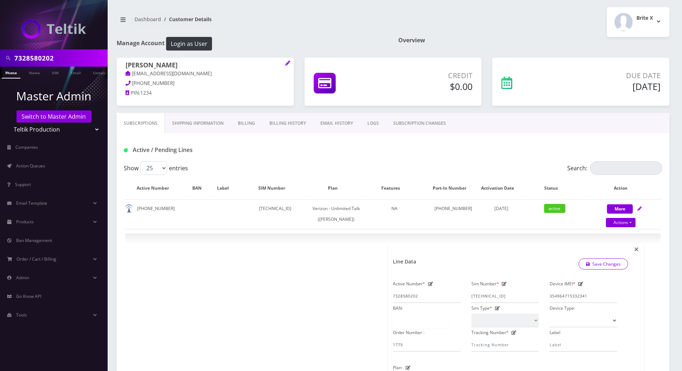
click at [244, 154] on div "Active / Pending Lines" at bounding box center [209, 150] width 183 height 12
click at [236, 159] on div "Active / Pending Lines" at bounding box center [393, 147] width 553 height 28
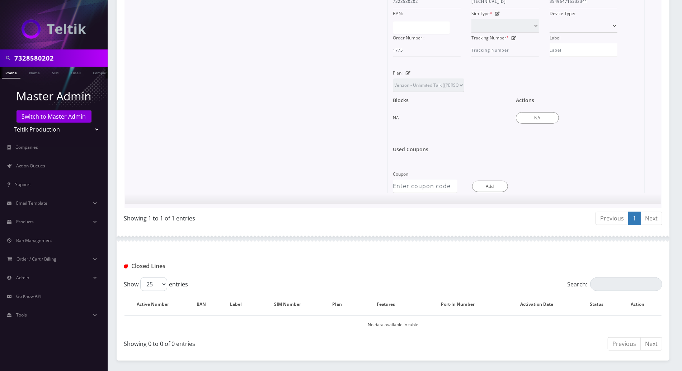
scroll to position [372, 0]
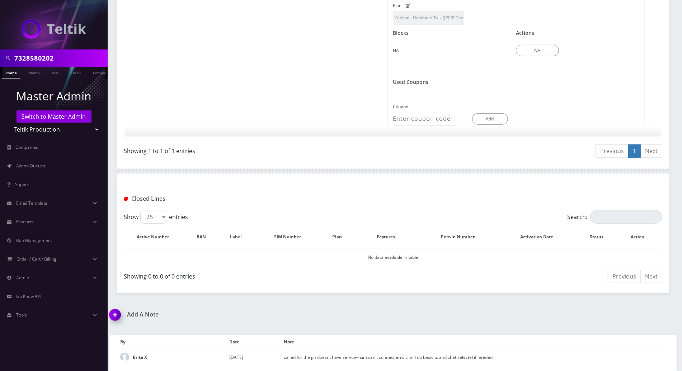
click at [438, 314] on div "Add A Note called for the ph doesnt have servce-- sim can't connect error.. wil…" at bounding box center [393, 341] width 578 height 60
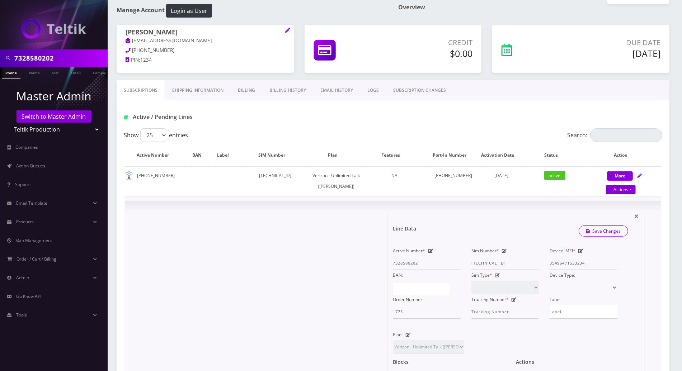
scroll to position [0, 0]
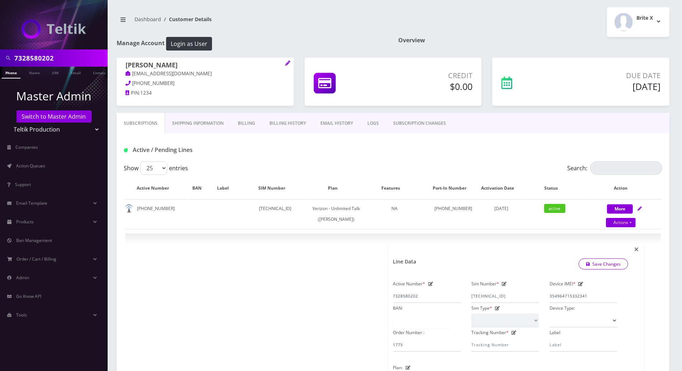
click at [224, 161] on div "Show 25 50 100 250 500 entries" at bounding box center [326, 168] width 404 height 14
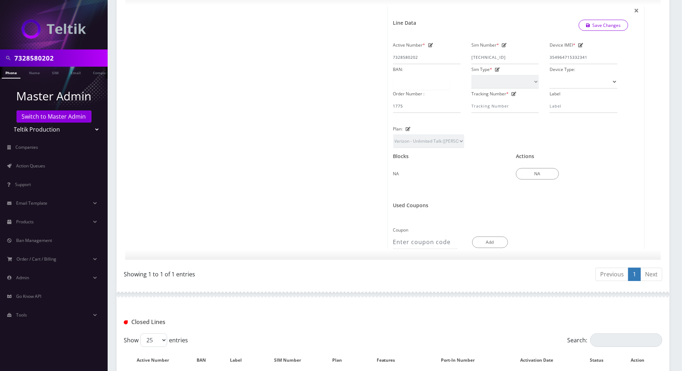
scroll to position [372, 0]
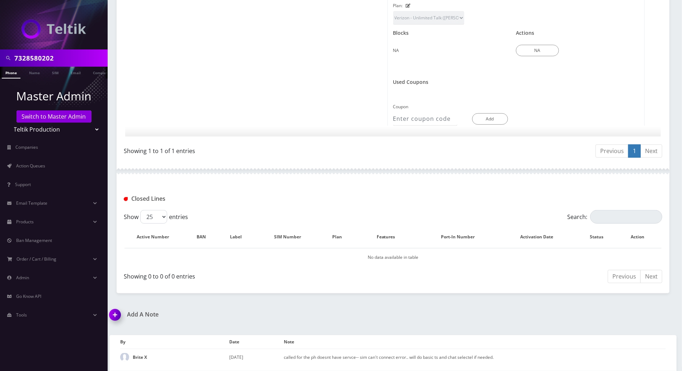
click at [117, 315] on img at bounding box center [116, 317] width 21 height 21
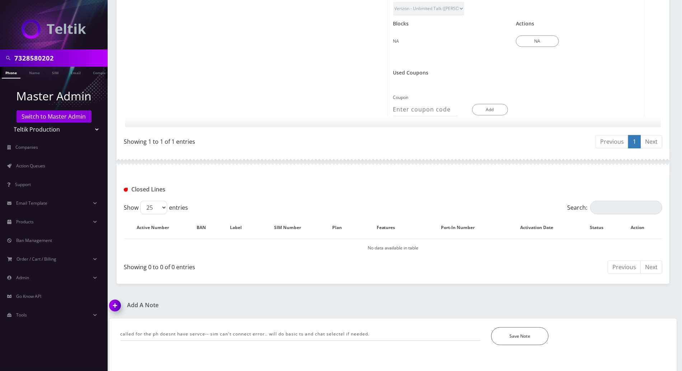
scroll to position [413, 0]
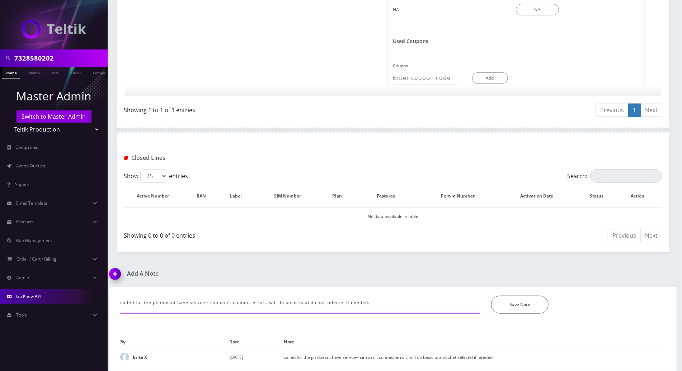
drag, startPoint x: 381, startPoint y: 302, endPoint x: 103, endPoint y: 301, distance: 277.7
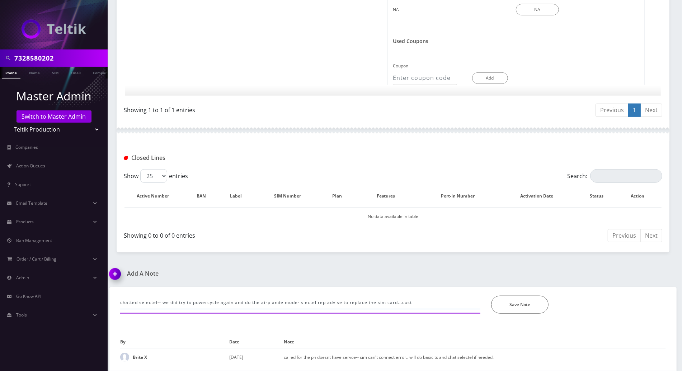
click at [427, 303] on input "chatted selectel-- we did try to powercycle again and do the airplande mode- sl…" at bounding box center [300, 303] width 360 height 14
type input "chatted selectel-- we did try to powercycle again and do the airplande mode- sl…"
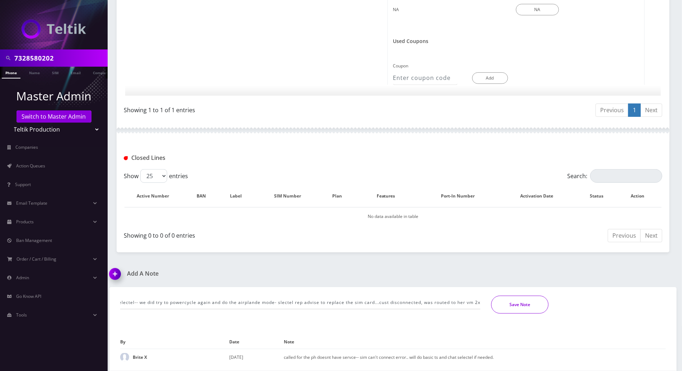
scroll to position [0, 0]
click at [495, 304] on button "Save Note" at bounding box center [519, 305] width 57 height 18
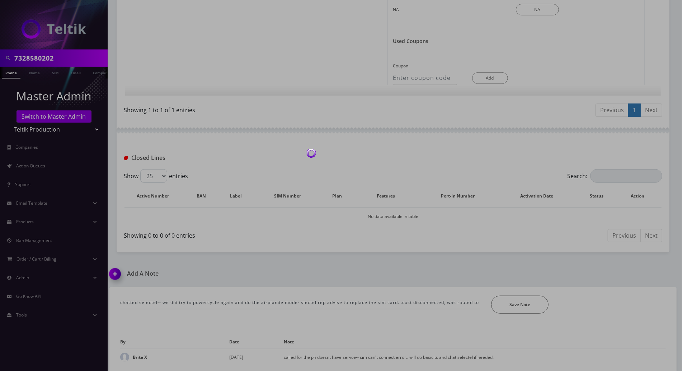
scroll to position [388, 0]
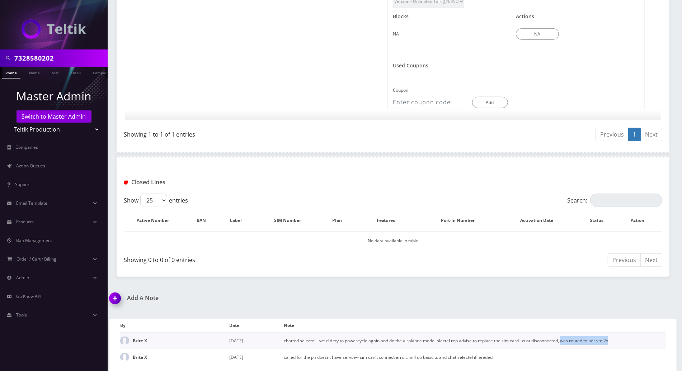
drag, startPoint x: 616, startPoint y: 342, endPoint x: 562, endPoint y: 341, distance: 54.6
click at [562, 341] on td "chatted selectel-- we did try to powercycle again and do the airplande mode- sl…" at bounding box center [475, 341] width 382 height 17
copy td "was routed to her vm 2x"
click at [290, 166] on div "Closed Lines" at bounding box center [393, 180] width 553 height 28
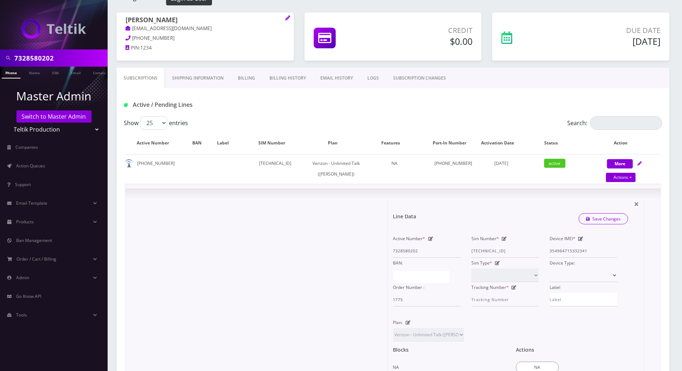
scroll to position [0, 0]
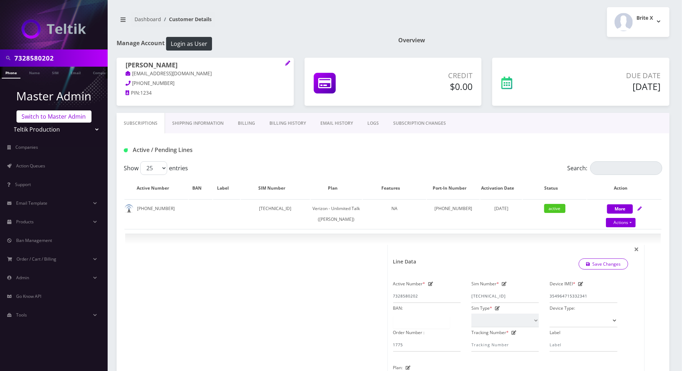
click at [51, 113] on link "Switch to Master Admin" at bounding box center [54, 117] width 75 height 12
